Goal: Complete application form

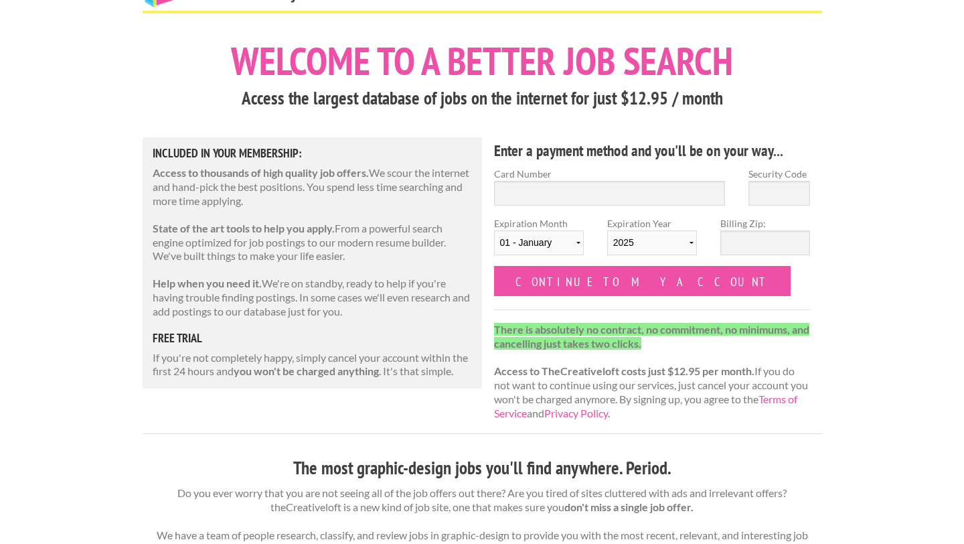
scroll to position [50, 0]
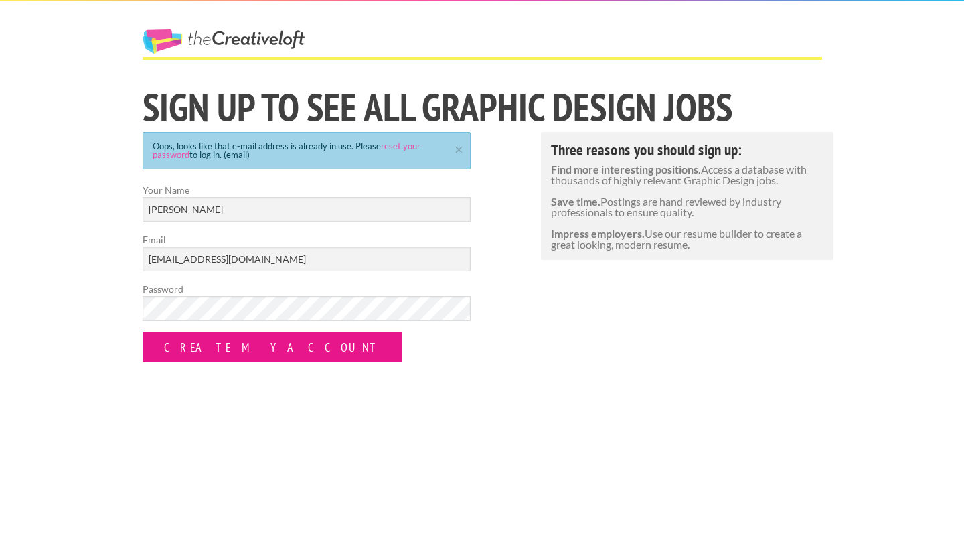
click at [235, 349] on input "Create my Account" at bounding box center [272, 346] width 259 height 30
